Goal: Task Accomplishment & Management: Manage account settings

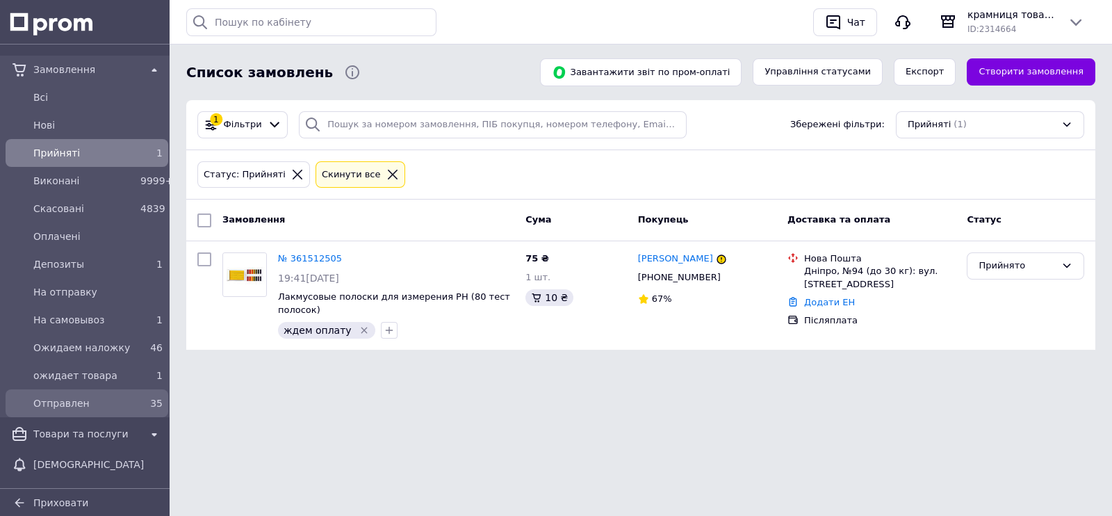
click at [93, 406] on span "Отправлен" at bounding box center [83, 403] width 101 height 14
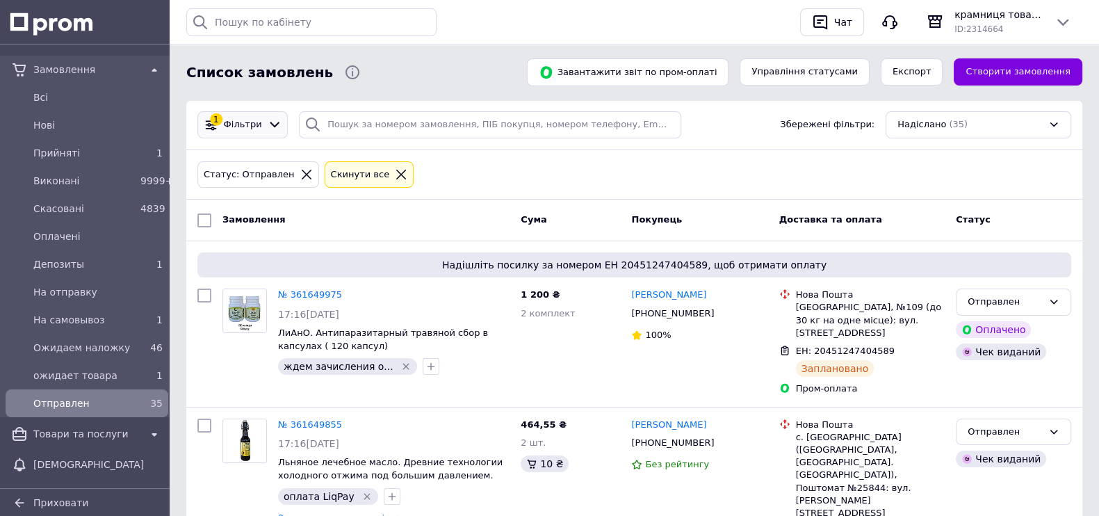
click at [249, 136] on div "1 Фільтри" at bounding box center [242, 124] width 90 height 27
click at [247, 126] on span "Фільтри" at bounding box center [243, 124] width 38 height 13
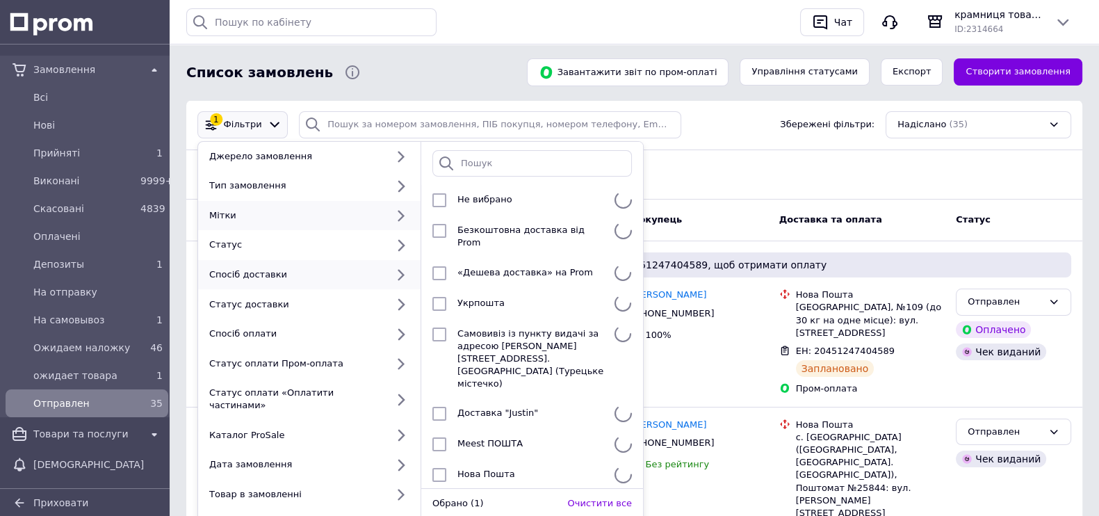
click at [263, 214] on div "Мітки" at bounding box center [295, 215] width 183 height 13
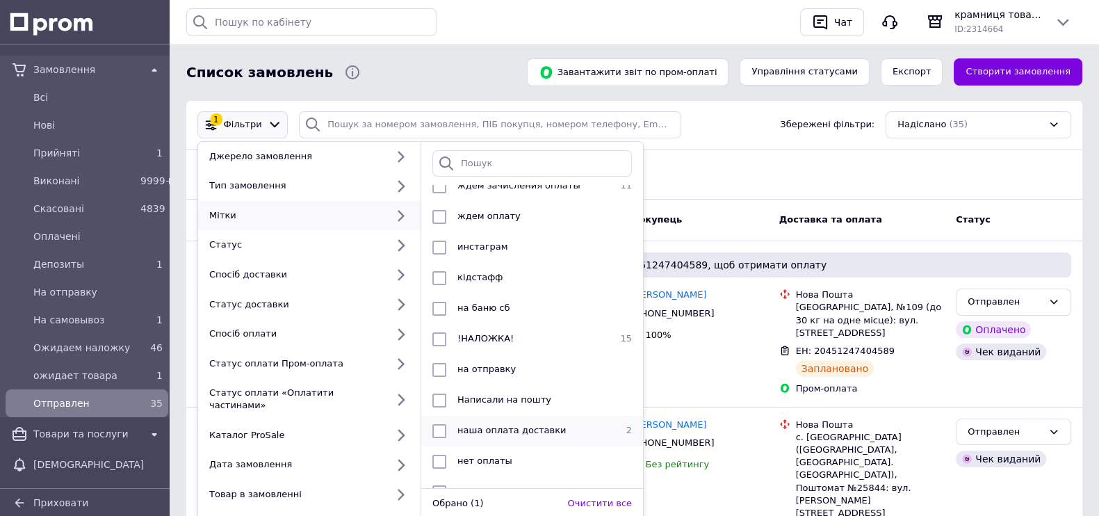
scroll to position [347, 0]
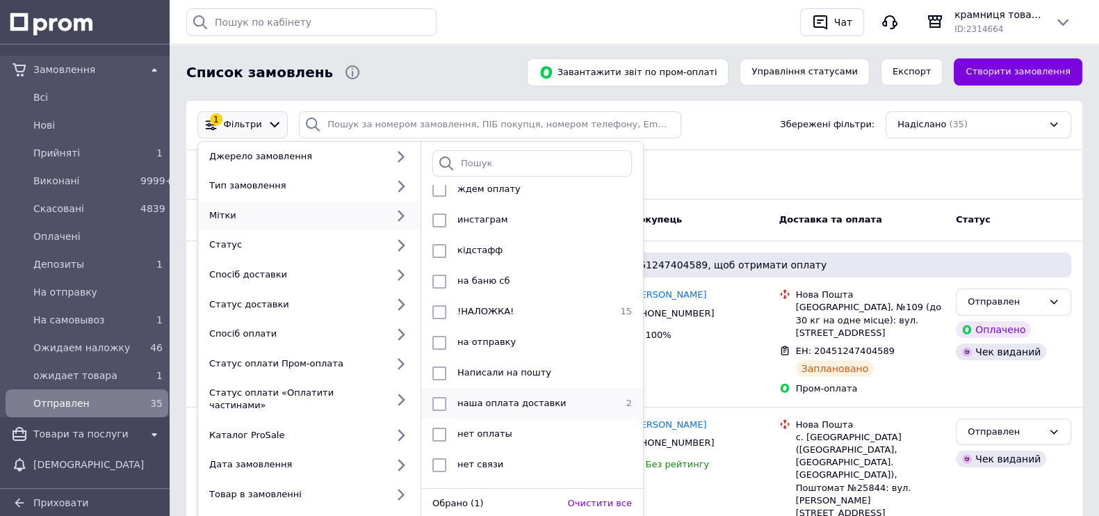
click at [493, 403] on span "наша оплата доставки" at bounding box center [511, 403] width 108 height 10
checkbox input "true"
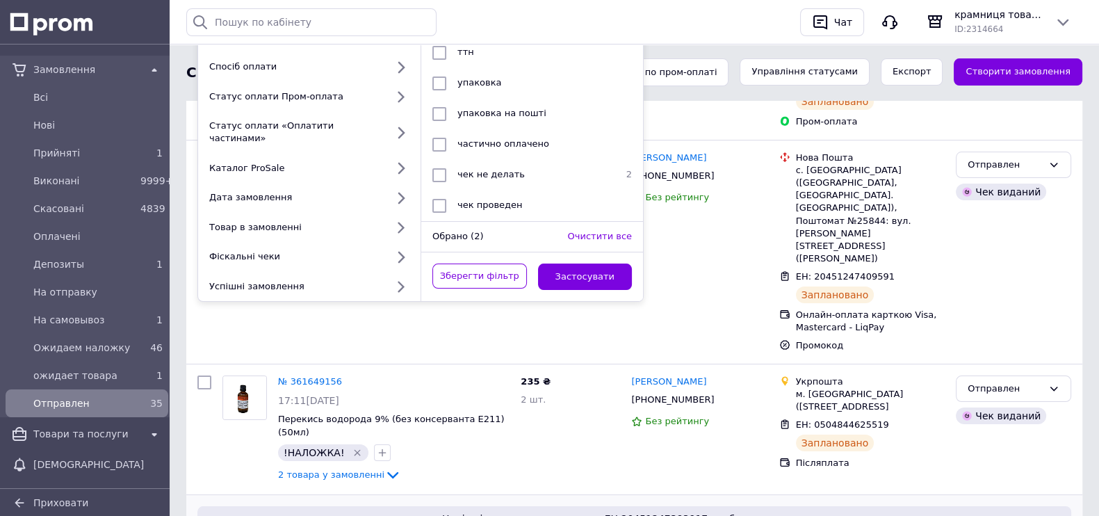
scroll to position [434, 0]
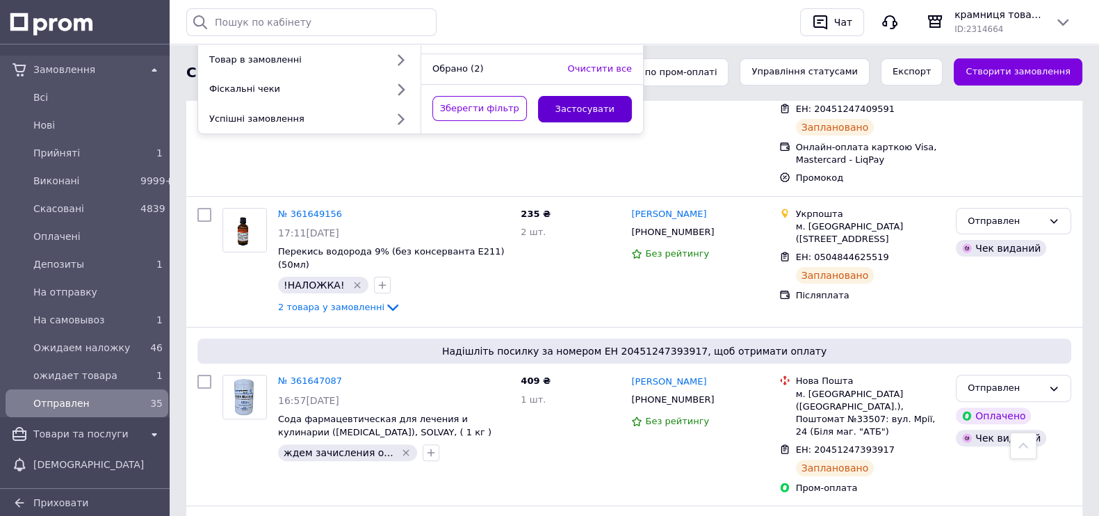
click at [593, 104] on button "Застосувати" at bounding box center [585, 109] width 95 height 27
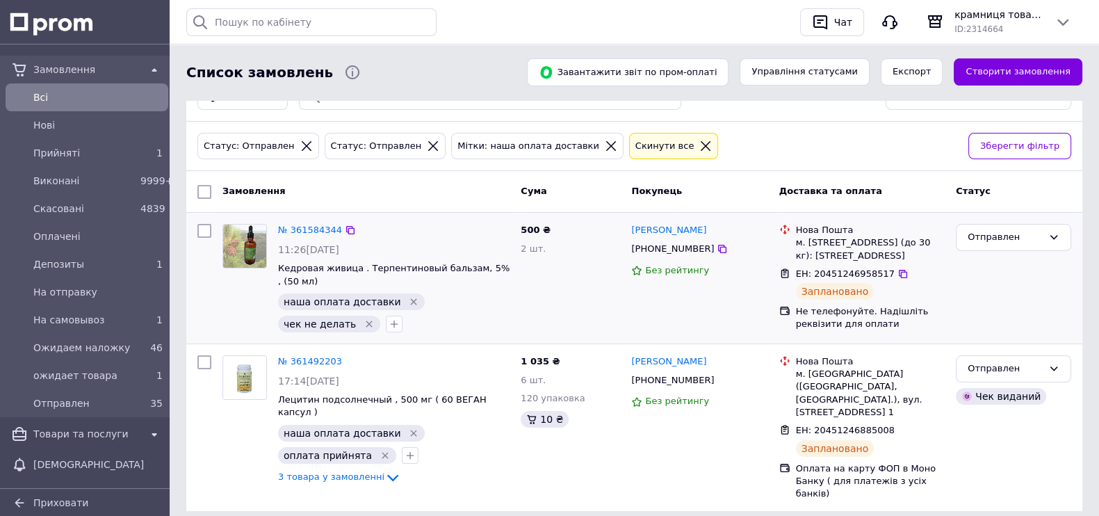
scroll to position [42, 0]
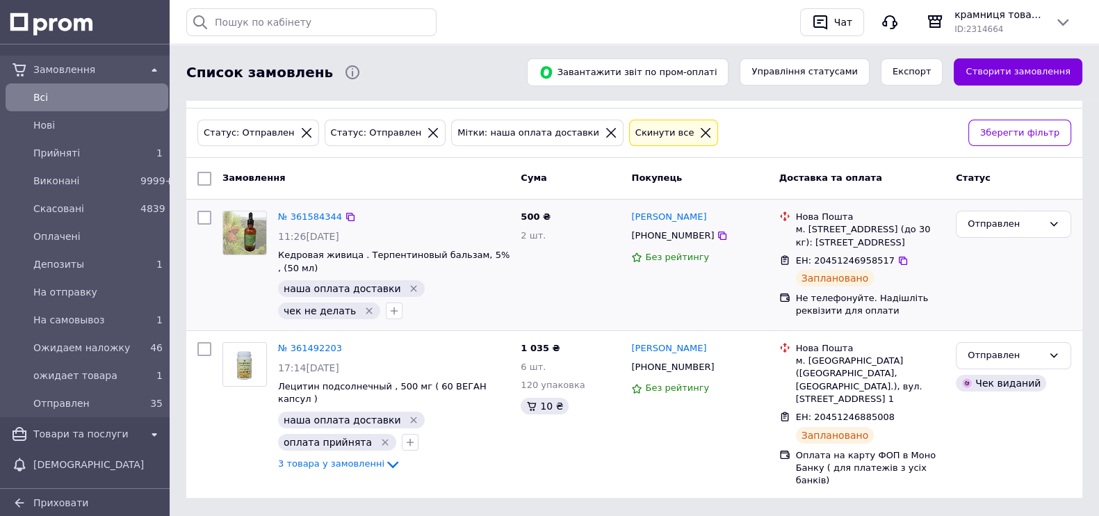
click at [617, 298] on div "500 ₴ 2 шт." at bounding box center [570, 265] width 110 height 120
click at [90, 158] on span "Прийняті" at bounding box center [83, 153] width 101 height 14
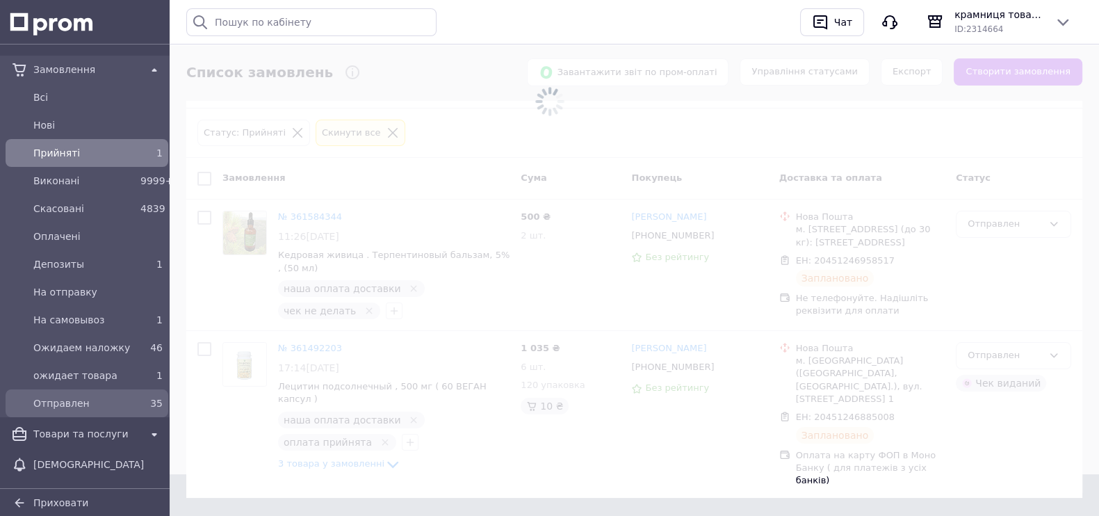
click at [134, 415] on link "Отправлен 35" at bounding box center [87, 403] width 174 height 28
